Goal: Task Accomplishment & Management: Manage account settings

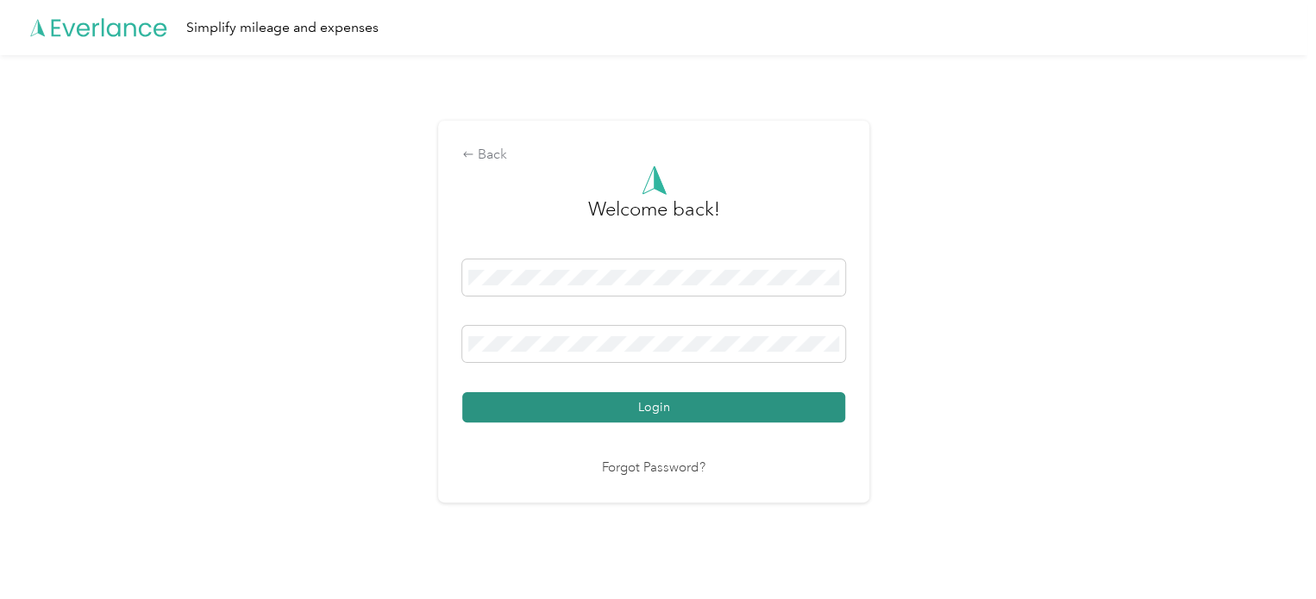
click at [562, 404] on button "Login" at bounding box center [653, 407] width 383 height 30
click at [535, 396] on button "Login" at bounding box center [653, 407] width 383 height 30
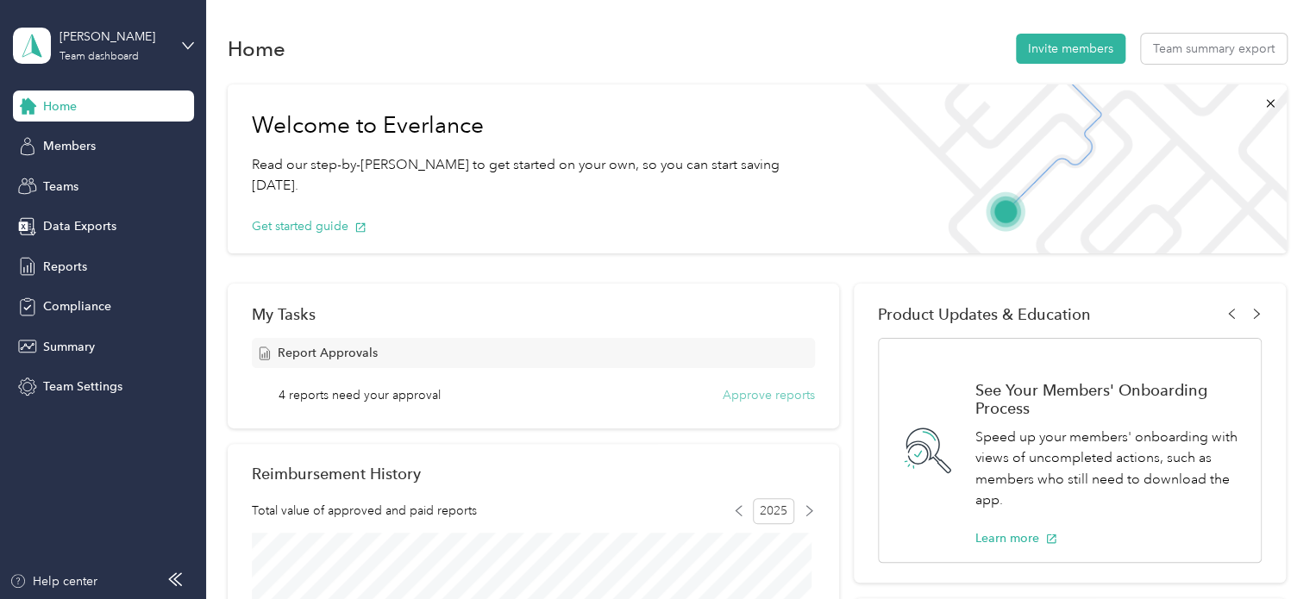
click at [755, 399] on button "Approve reports" at bounding box center [769, 395] width 92 height 18
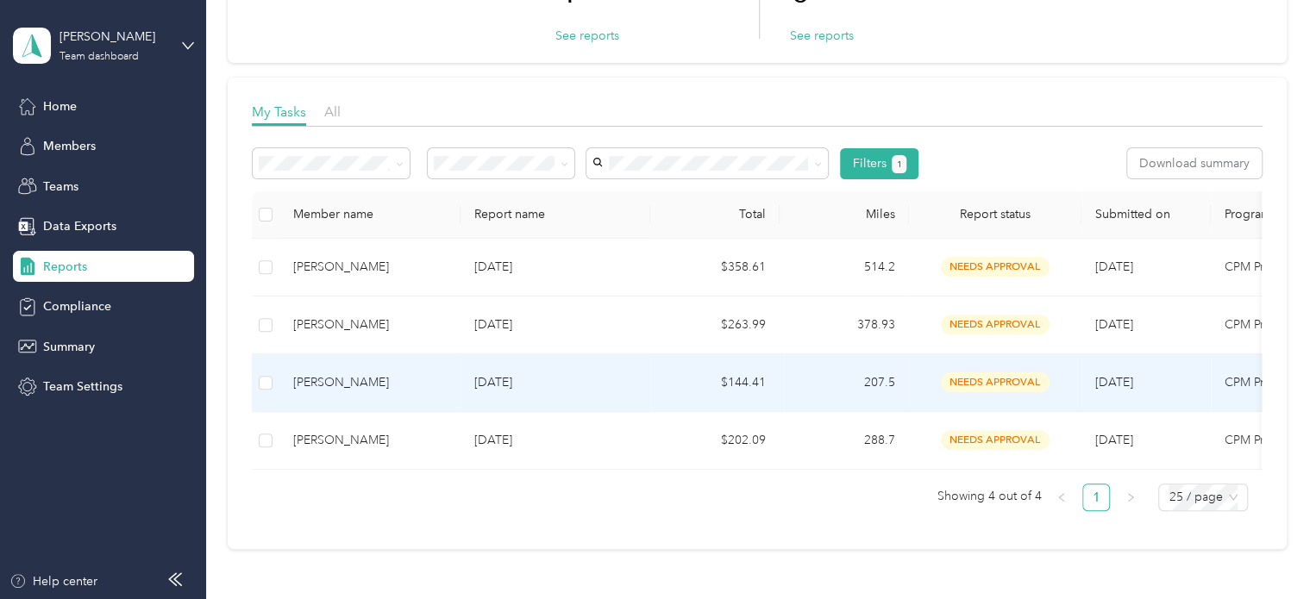
scroll to position [207, 0]
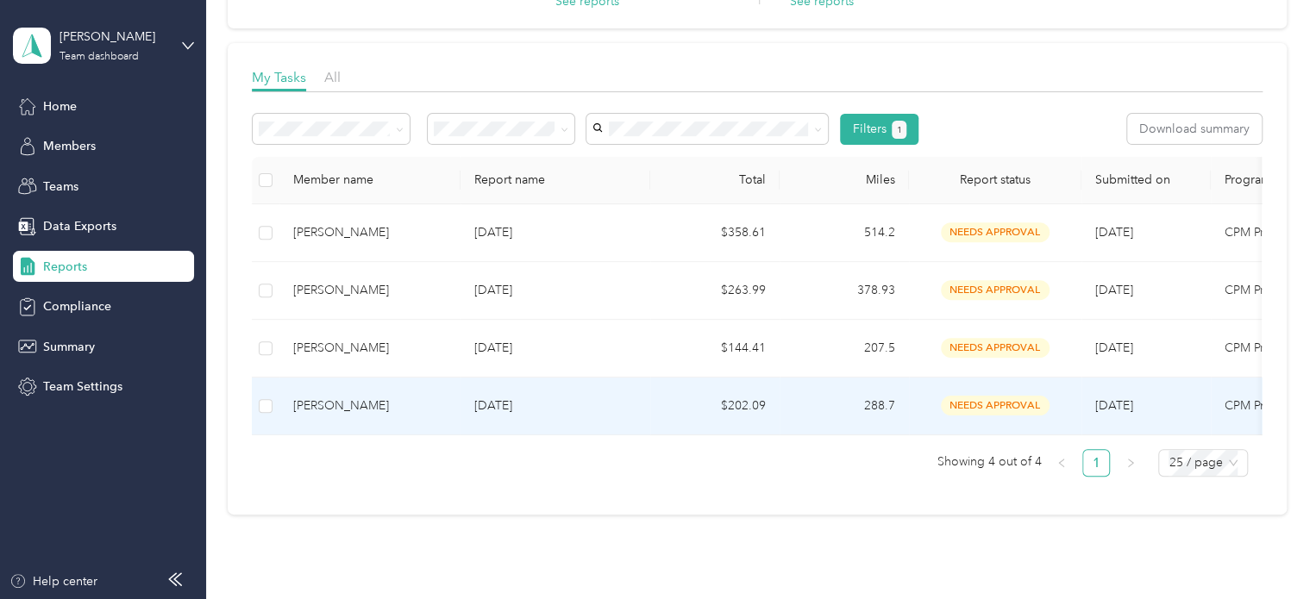
click at [755, 399] on td "$202.09" at bounding box center [714, 407] width 129 height 58
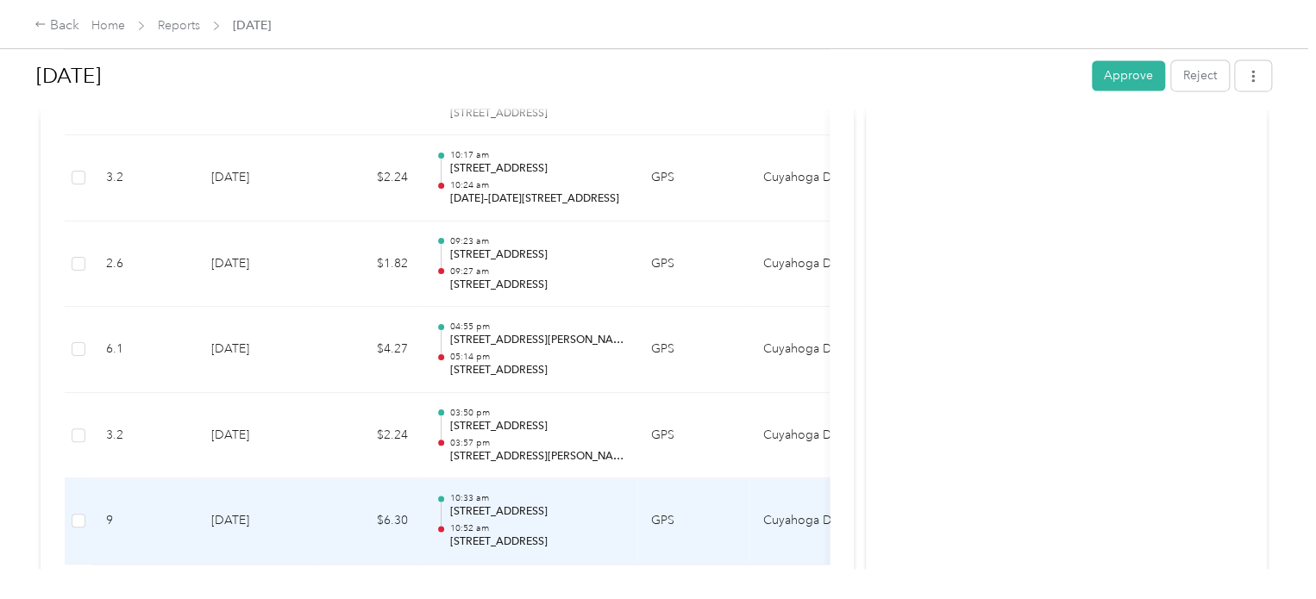
scroll to position [4726, 0]
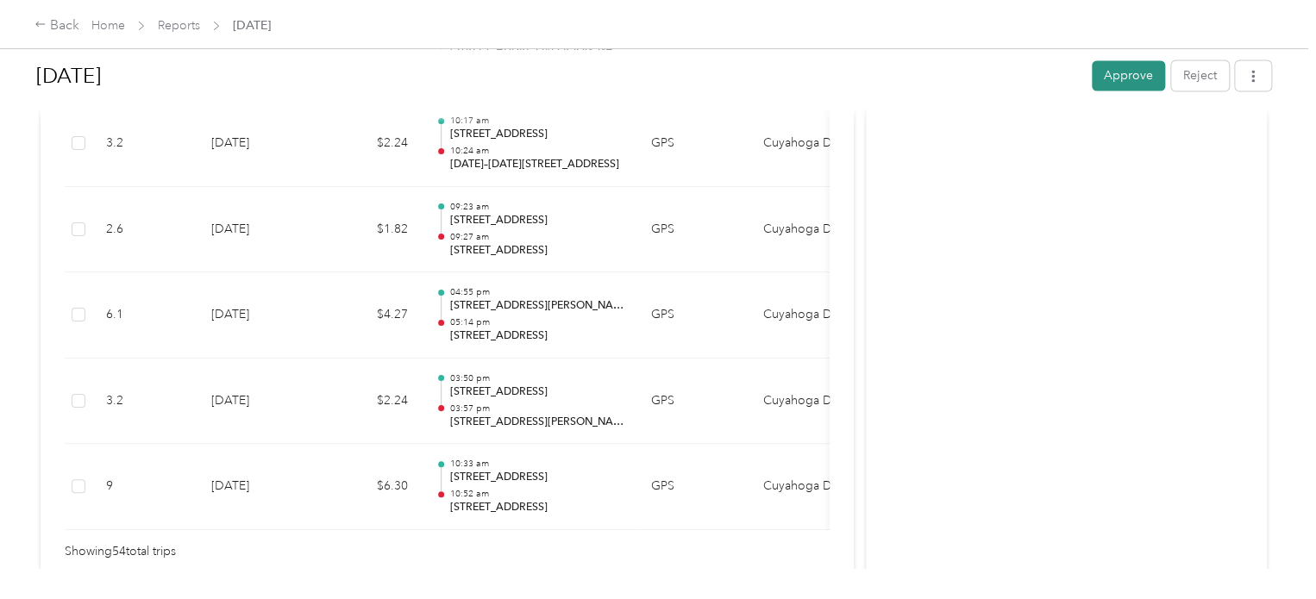
click at [1121, 82] on button "Approve" at bounding box center [1128, 75] width 73 height 30
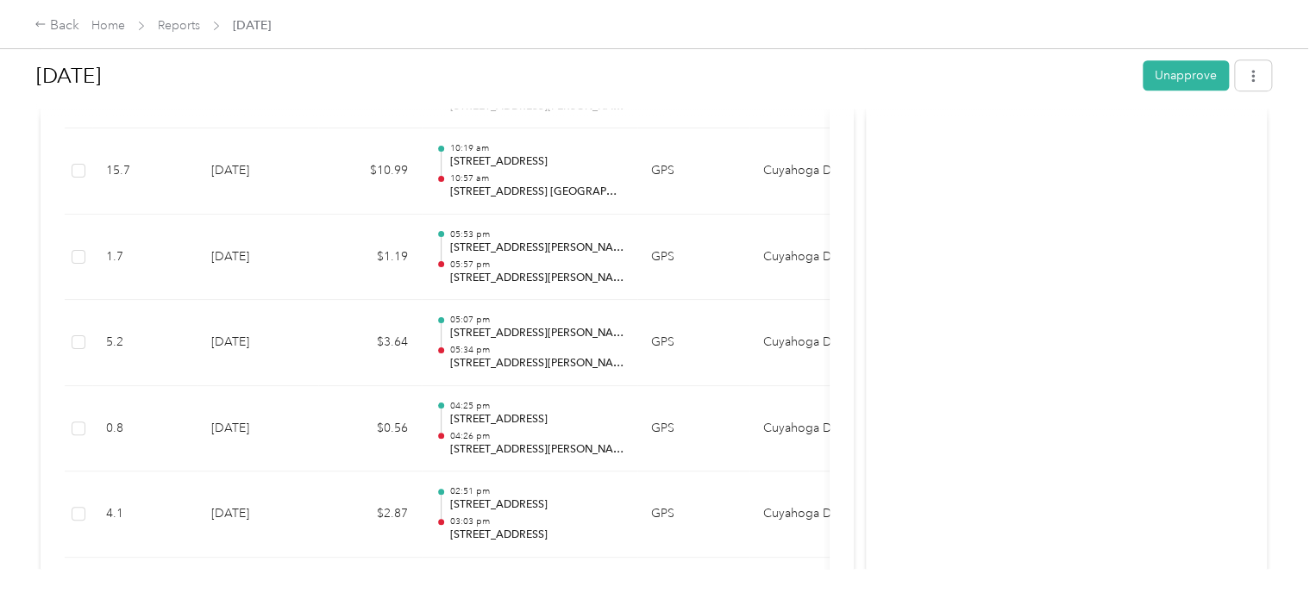
scroll to position [0, 0]
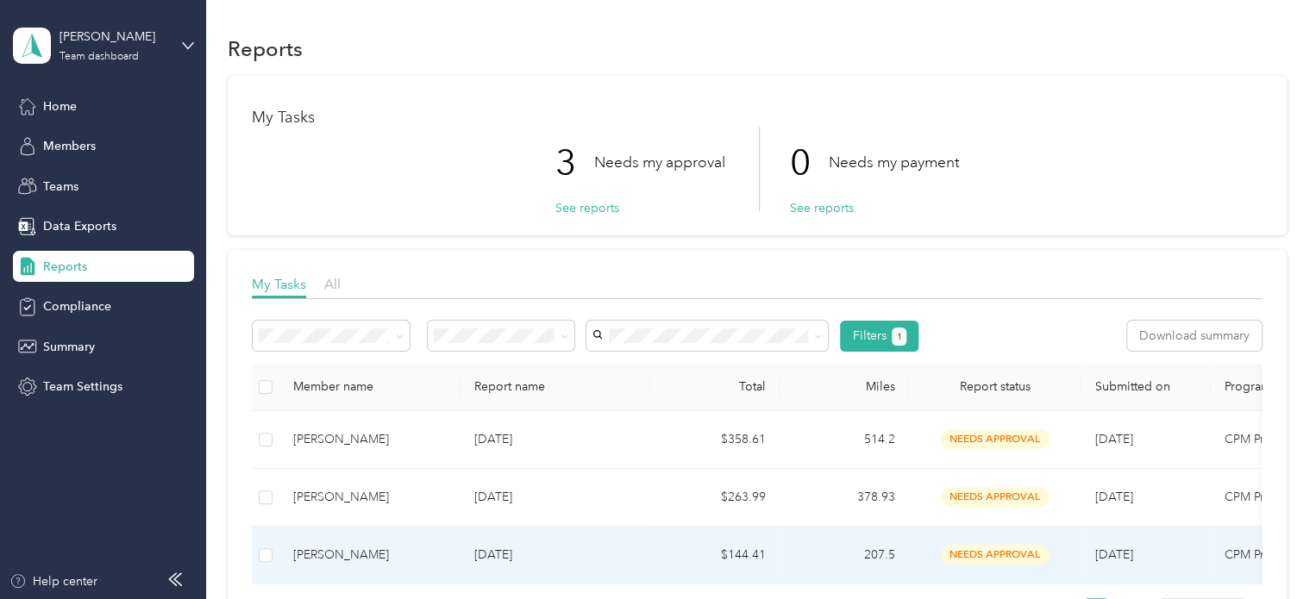
click at [495, 558] on p "[DATE]" at bounding box center [555, 555] width 162 height 19
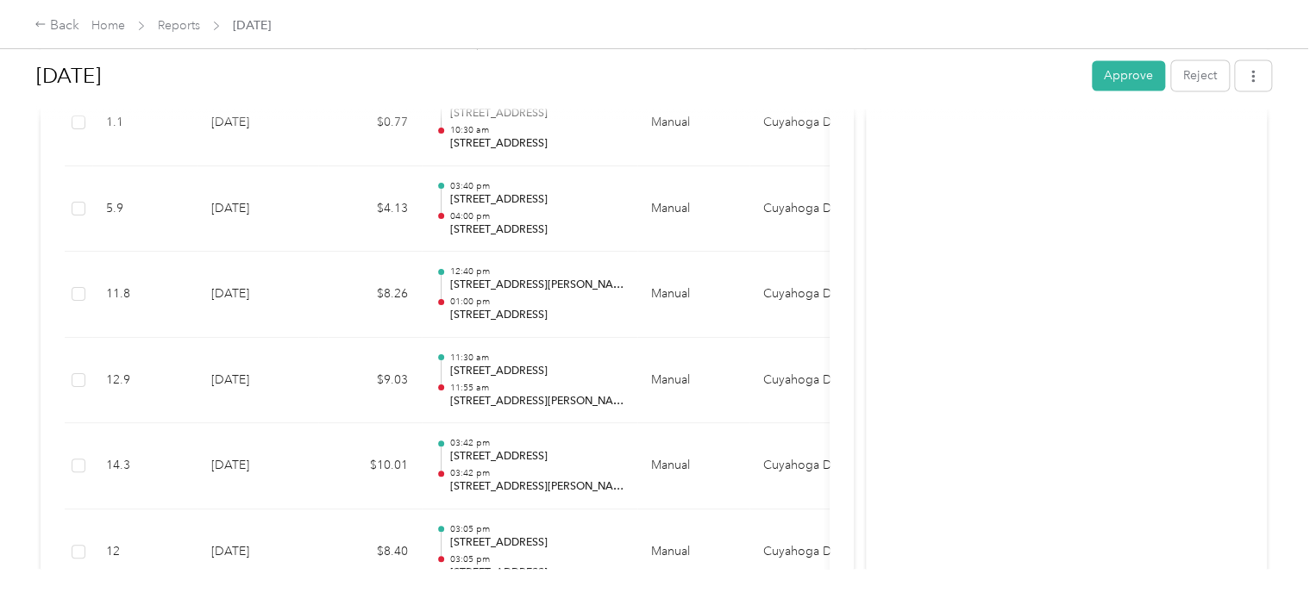
scroll to position [1482, 0]
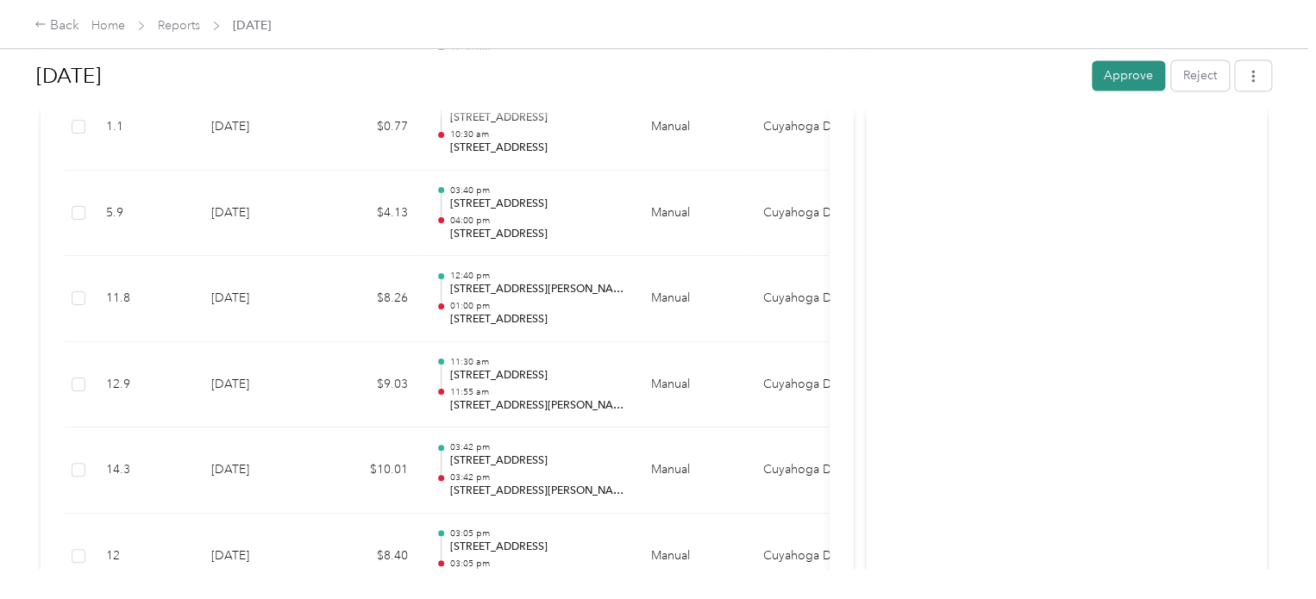
click at [1131, 78] on button "Approve" at bounding box center [1128, 75] width 73 height 30
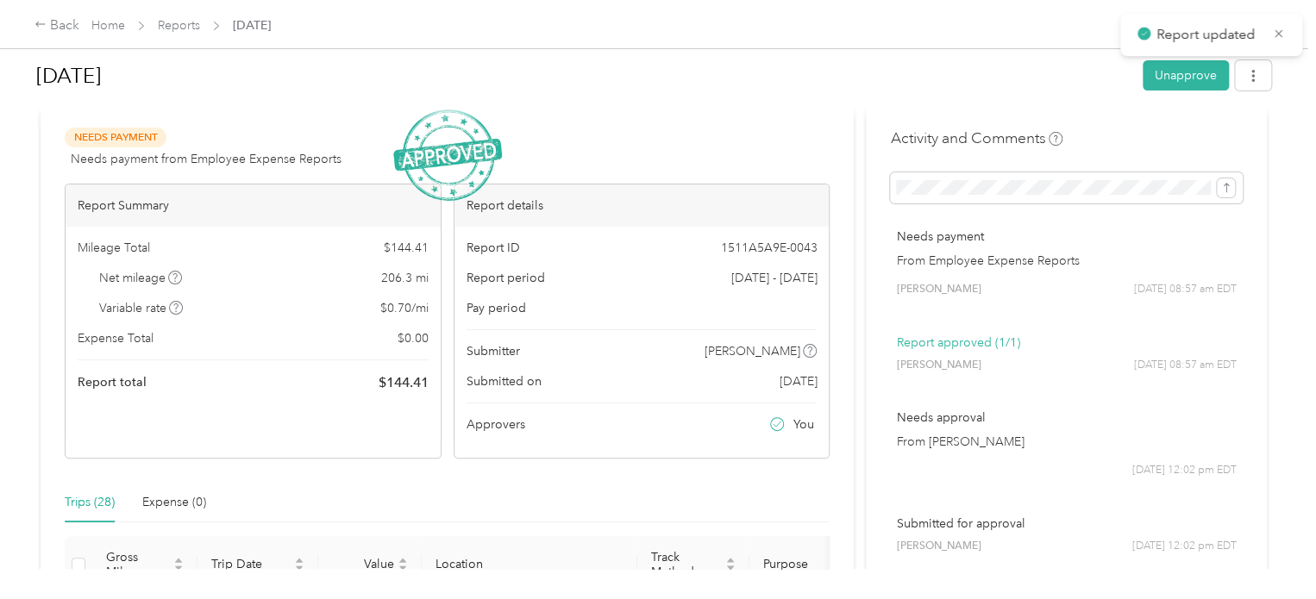
scroll to position [0, 0]
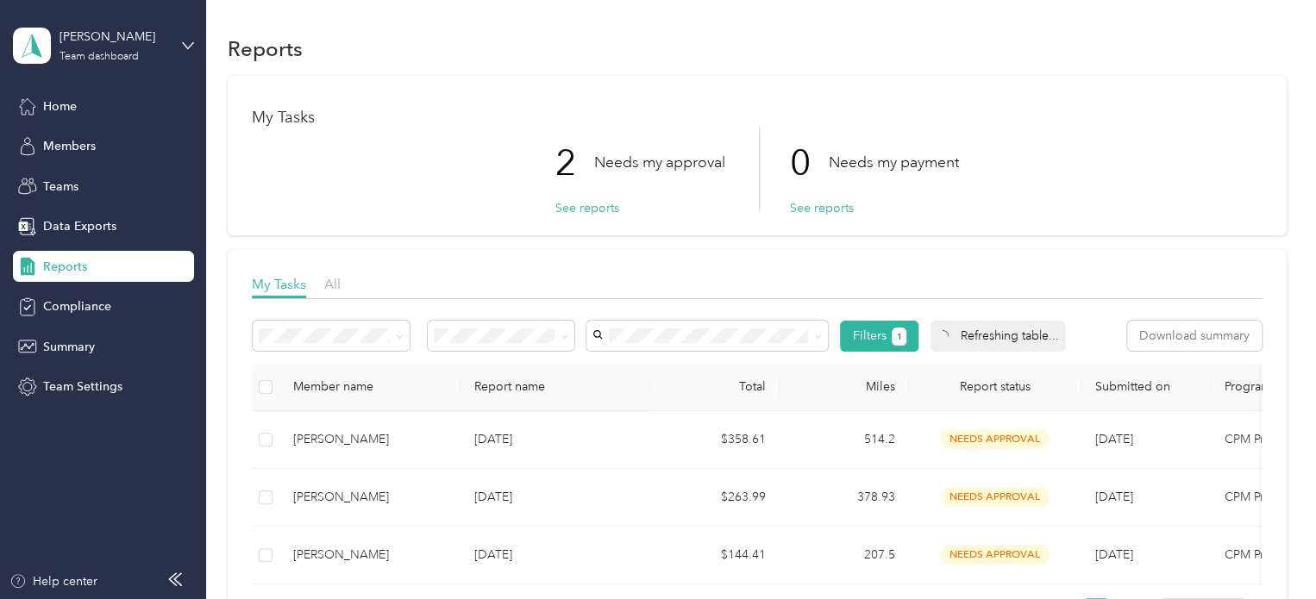
click at [449, 175] on div "2 Needs my approval See reports 0 Needs my payment See reports" at bounding box center [757, 169] width 1011 height 85
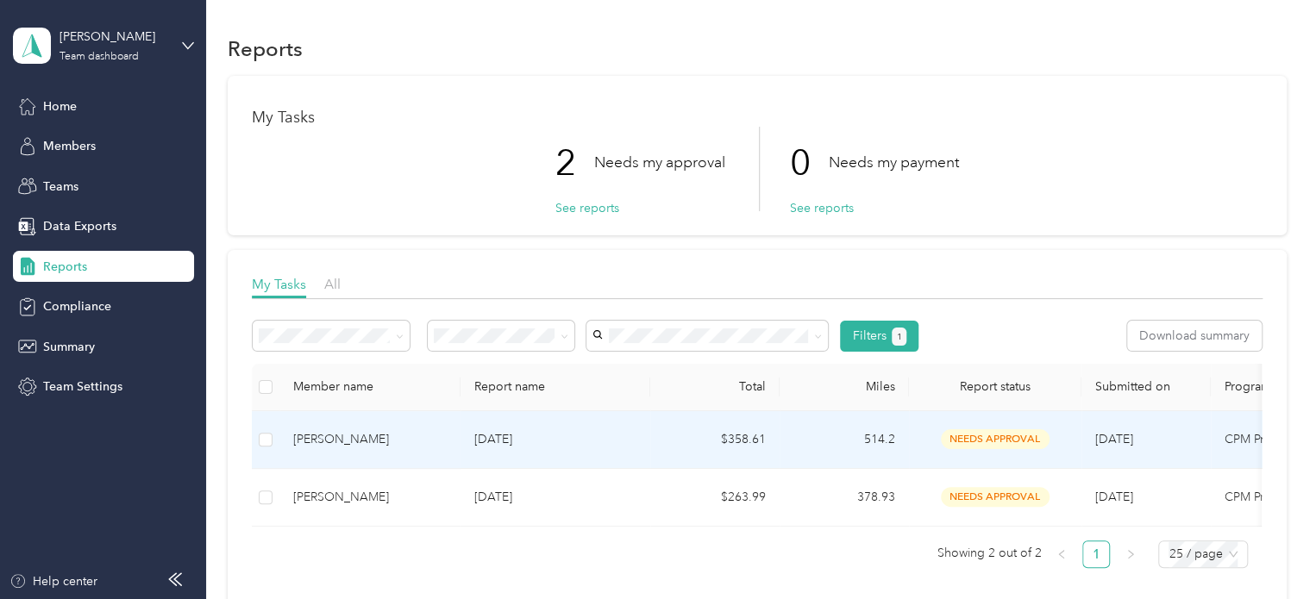
click at [627, 458] on td "[DATE]" at bounding box center [555, 440] width 190 height 58
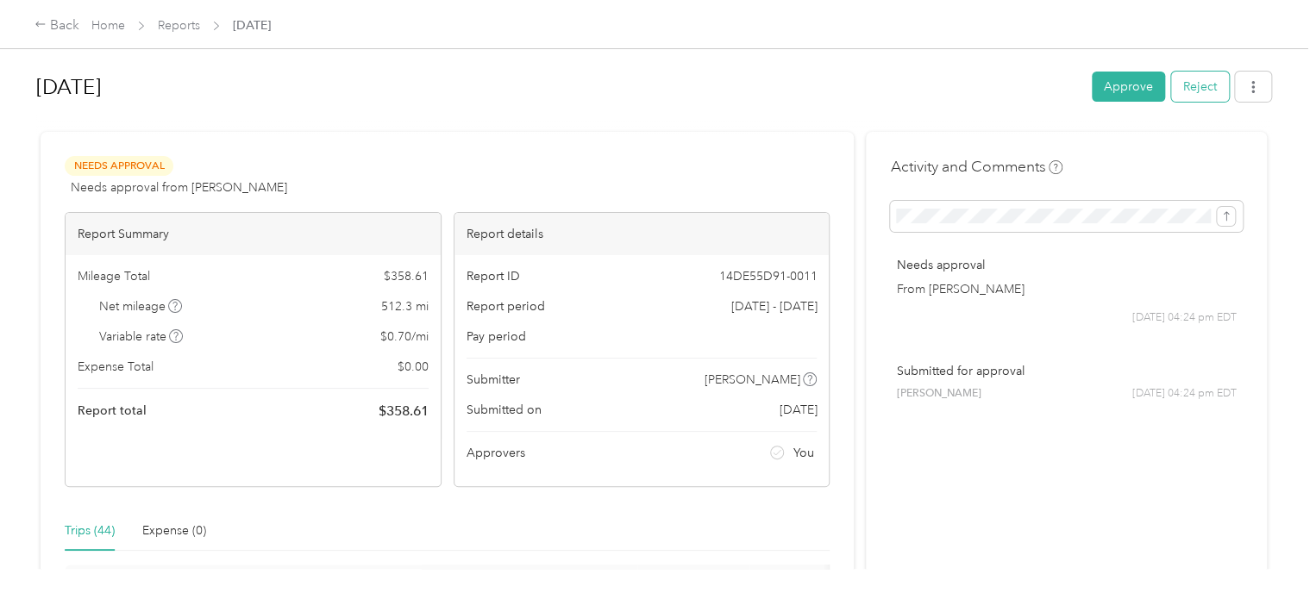
click at [1189, 82] on button "Reject" at bounding box center [1200, 87] width 58 height 30
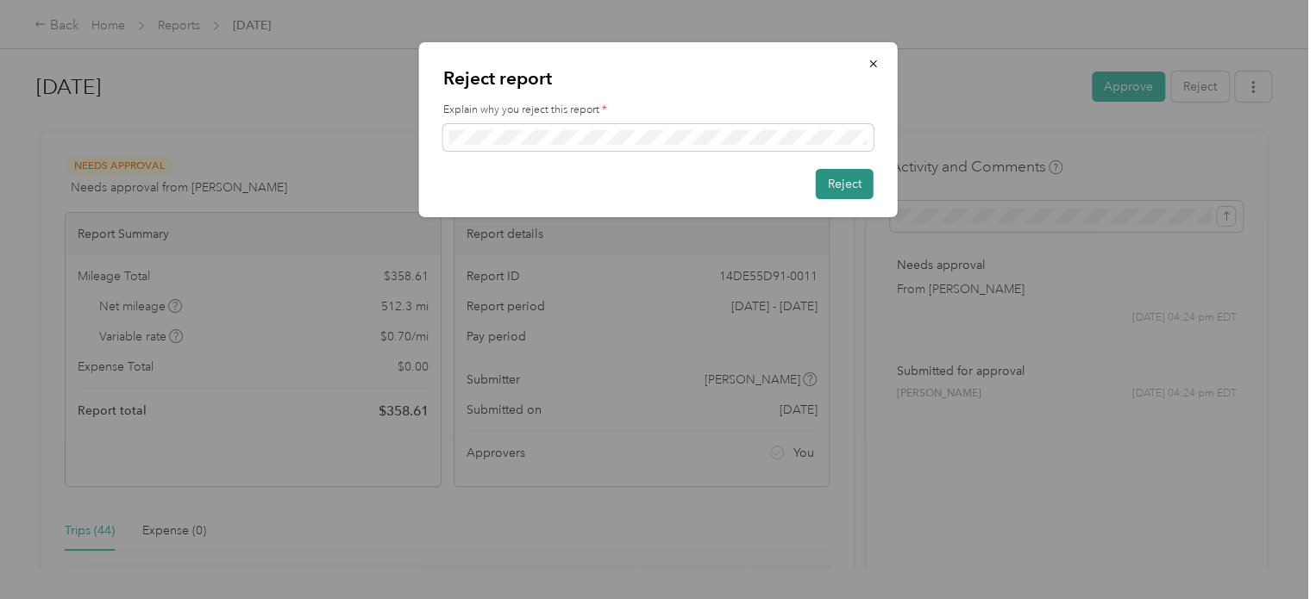
click at [851, 186] on button "Reject" at bounding box center [845, 184] width 58 height 30
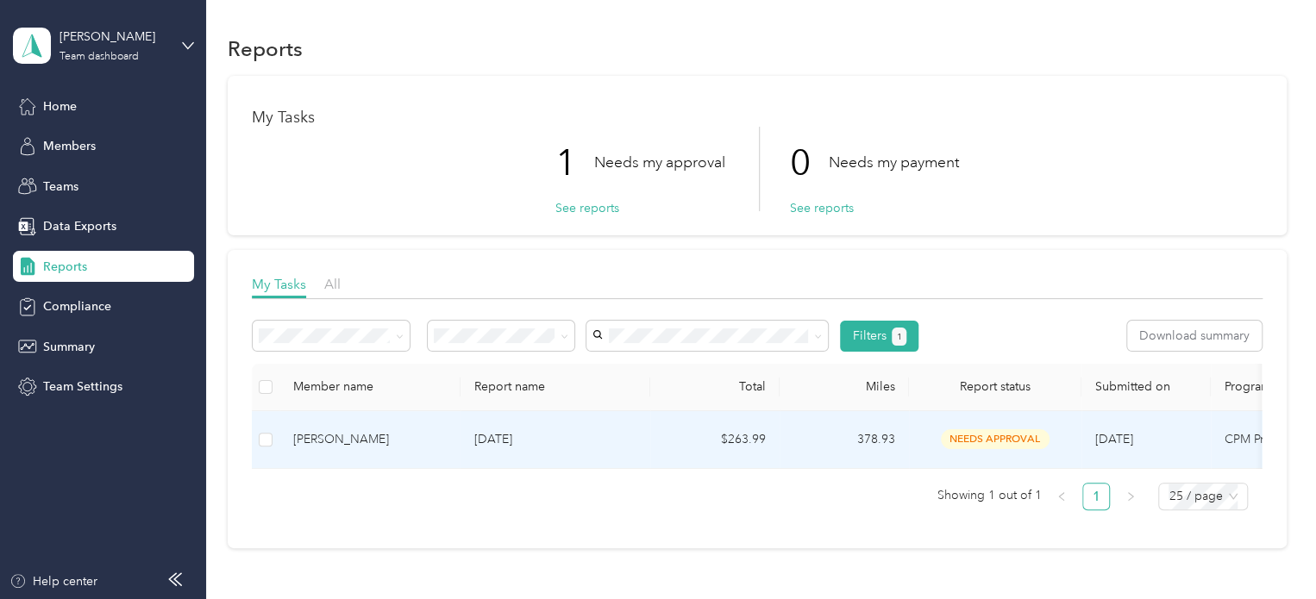
click at [348, 434] on div "[PERSON_NAME]" at bounding box center [369, 439] width 153 height 19
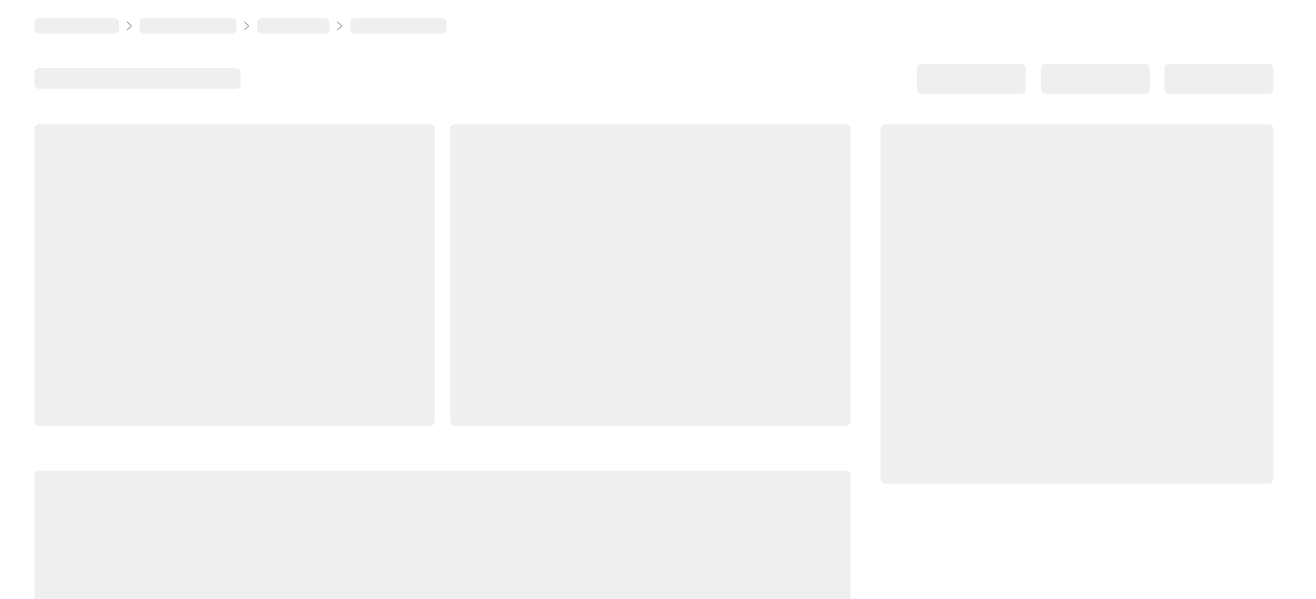
click at [348, 434] on div at bounding box center [442, 417] width 816 height 587
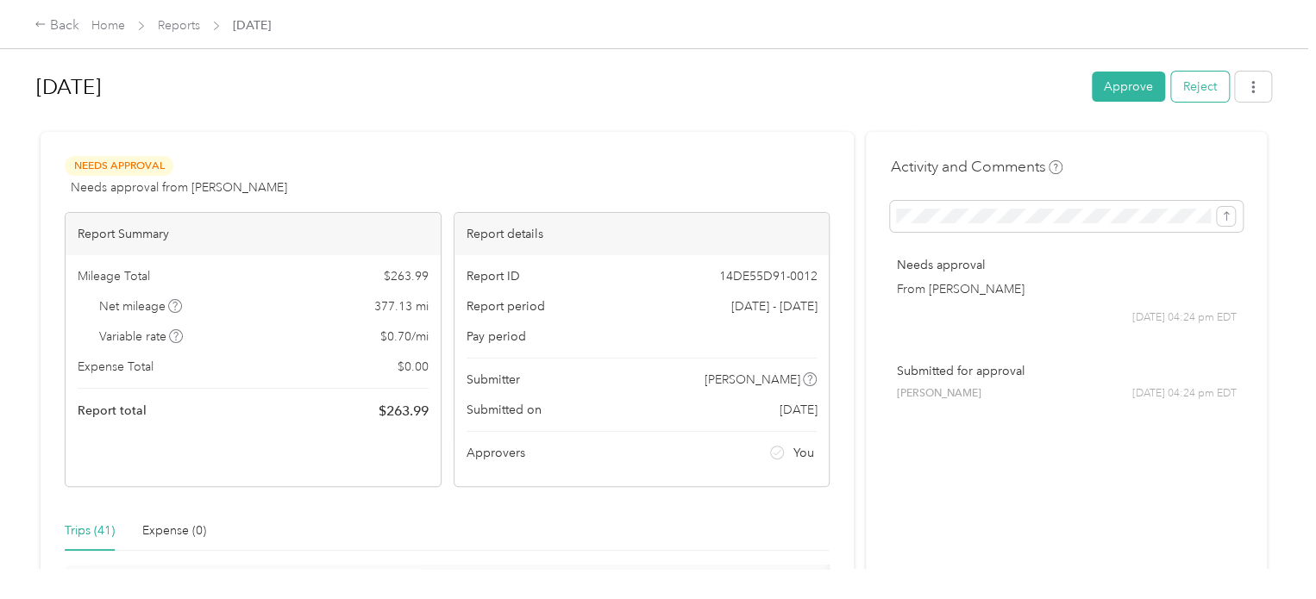
click at [1184, 86] on button "Reject" at bounding box center [1200, 87] width 58 height 30
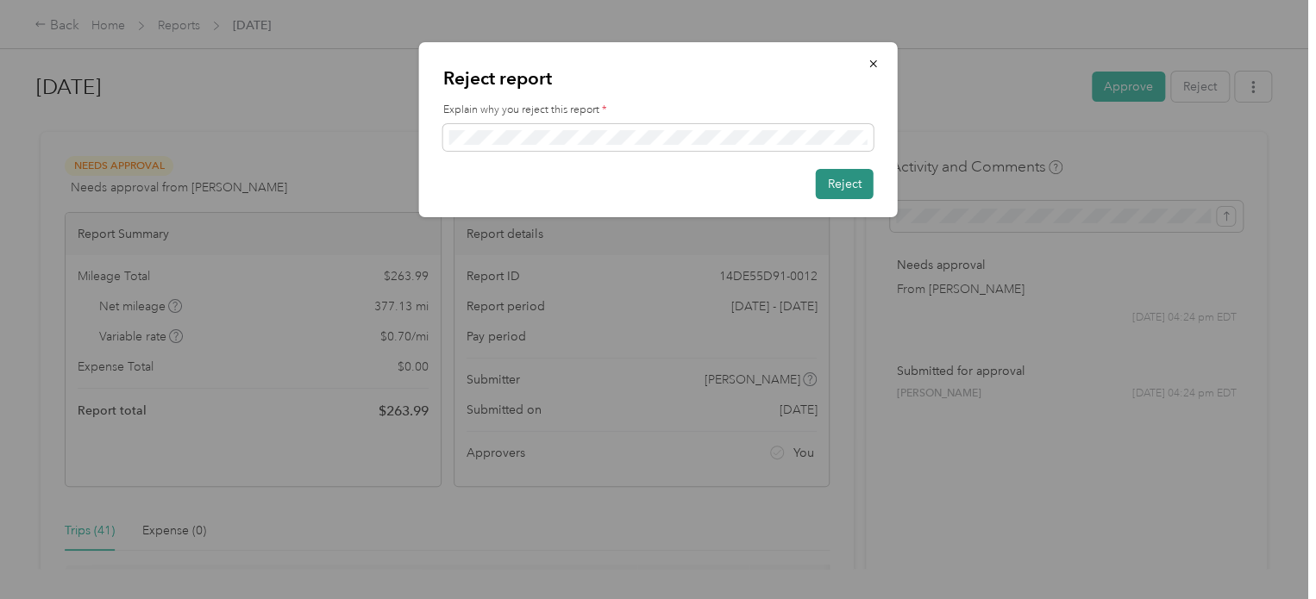
click at [843, 189] on button "Reject" at bounding box center [845, 184] width 58 height 30
click at [843, 189] on button "Reject" at bounding box center [836, 184] width 76 height 30
